Goal: Book appointment/travel/reservation

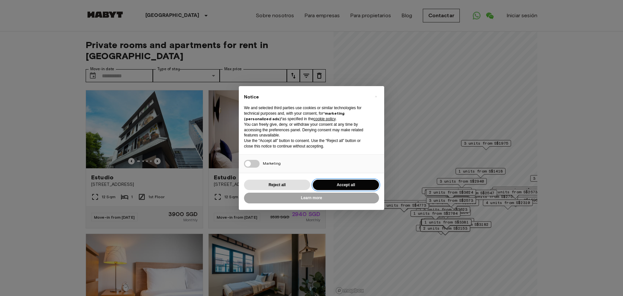
click at [337, 187] on button "Accept all" at bounding box center [346, 184] width 66 height 11
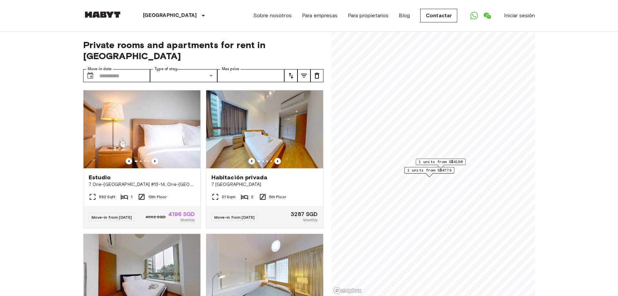
click at [420, 170] on span "1 units from S$4773" at bounding box center [429, 170] width 44 height 6
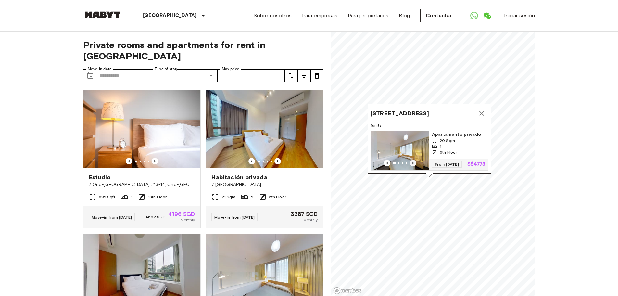
click at [413, 160] on icon "Previous image" at bounding box center [413, 163] width 6 height 6
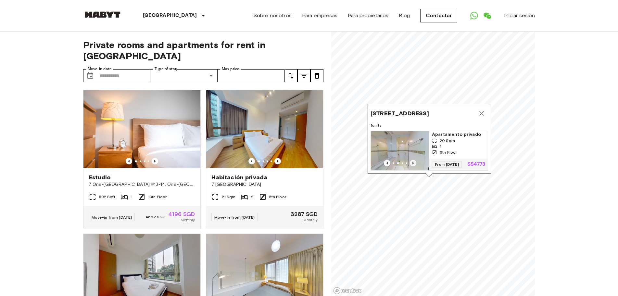
click at [413, 160] on icon "Previous image" at bounding box center [413, 163] width 6 height 6
click at [386, 162] on icon "Previous image" at bounding box center [386, 163] width 1 height 3
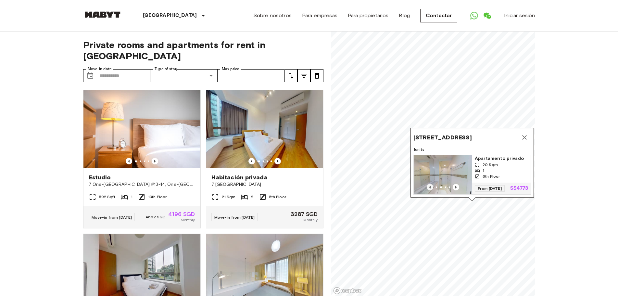
click at [430, 184] on icon "Previous image" at bounding box center [429, 187] width 6 height 6
click at [429, 184] on icon "Previous image" at bounding box center [429, 187] width 6 height 6
click at [525, 135] on icon "Map marker" at bounding box center [524, 137] width 5 height 5
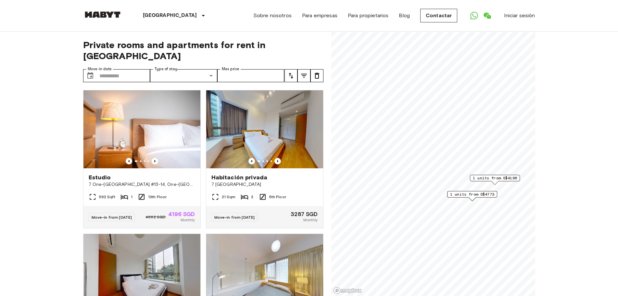
click at [501, 178] on span "1 units from S$4196" at bounding box center [495, 178] width 44 height 6
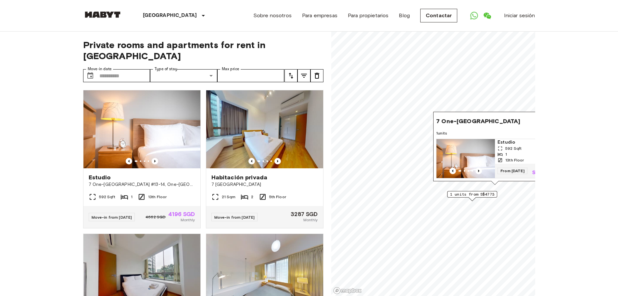
click at [120, 69] on input "Move-in date" at bounding box center [124, 75] width 51 height 13
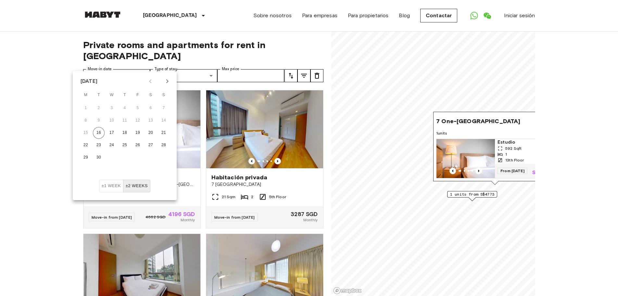
click at [168, 79] on icon "Next month" at bounding box center [167, 81] width 8 height 8
click at [169, 77] on button "Next month" at bounding box center [167, 81] width 11 height 11
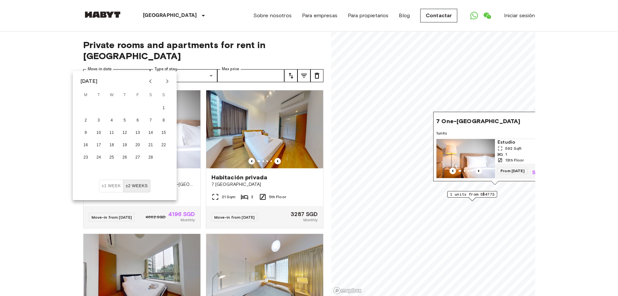
click at [169, 77] on button "Next month" at bounding box center [167, 81] width 11 height 11
click at [169, 76] on button "Next month" at bounding box center [167, 81] width 11 height 11
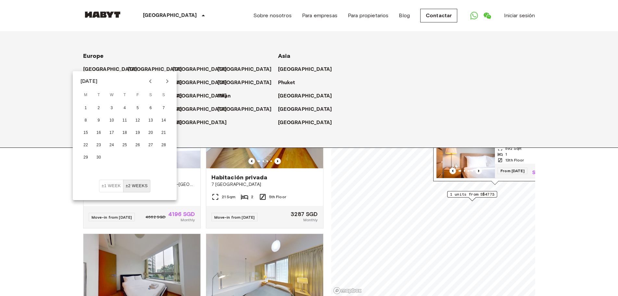
click at [199, 18] on icon at bounding box center [203, 16] width 8 height 8
